Goal: Check status

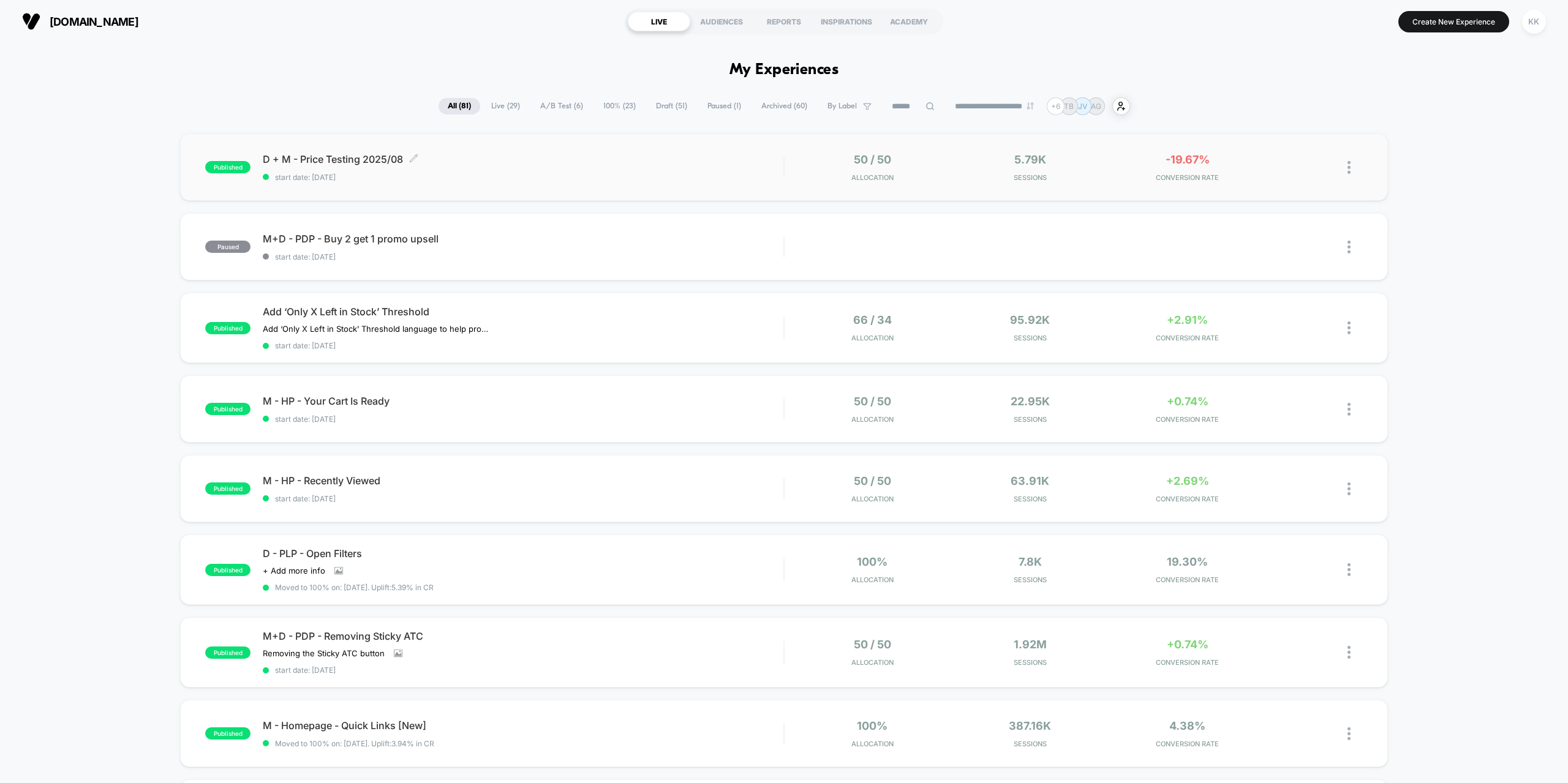
click at [535, 161] on span "D + M - Price Testing 2025/08 Click to edit experience details" at bounding box center [523, 159] width 521 height 12
